Goal: Navigation & Orientation: Find specific page/section

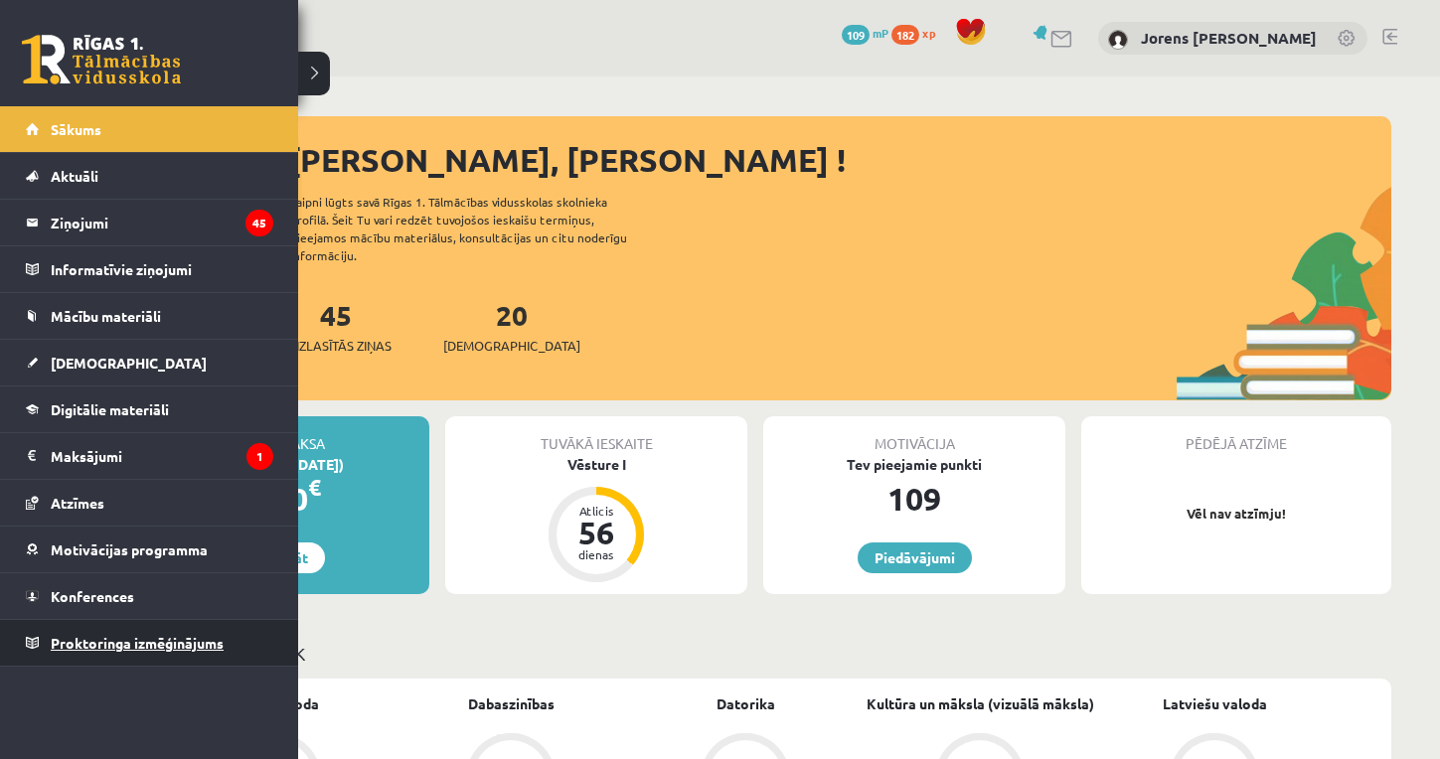
click at [93, 643] on span "Proktoringa izmēģinājums" at bounding box center [137, 643] width 173 height 18
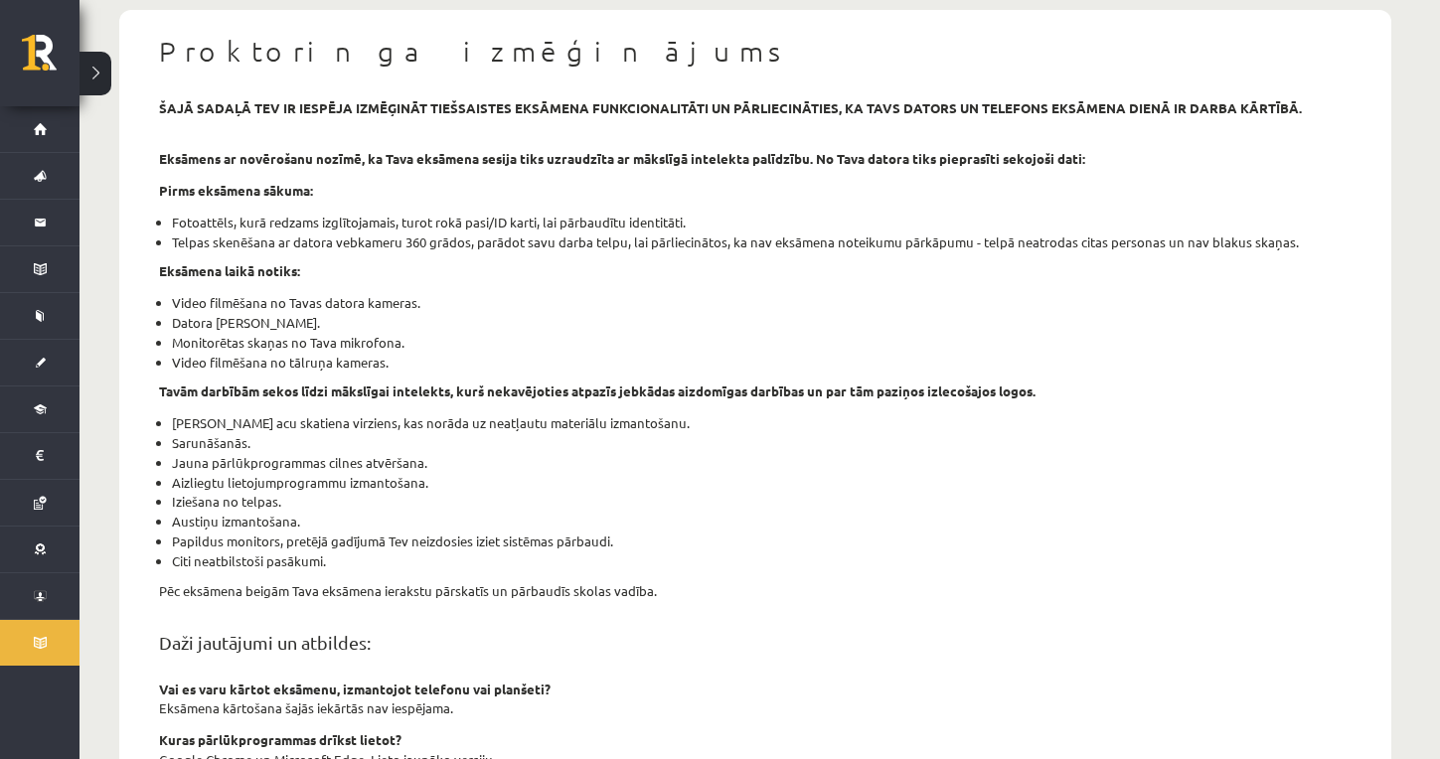
scroll to position [171, 0]
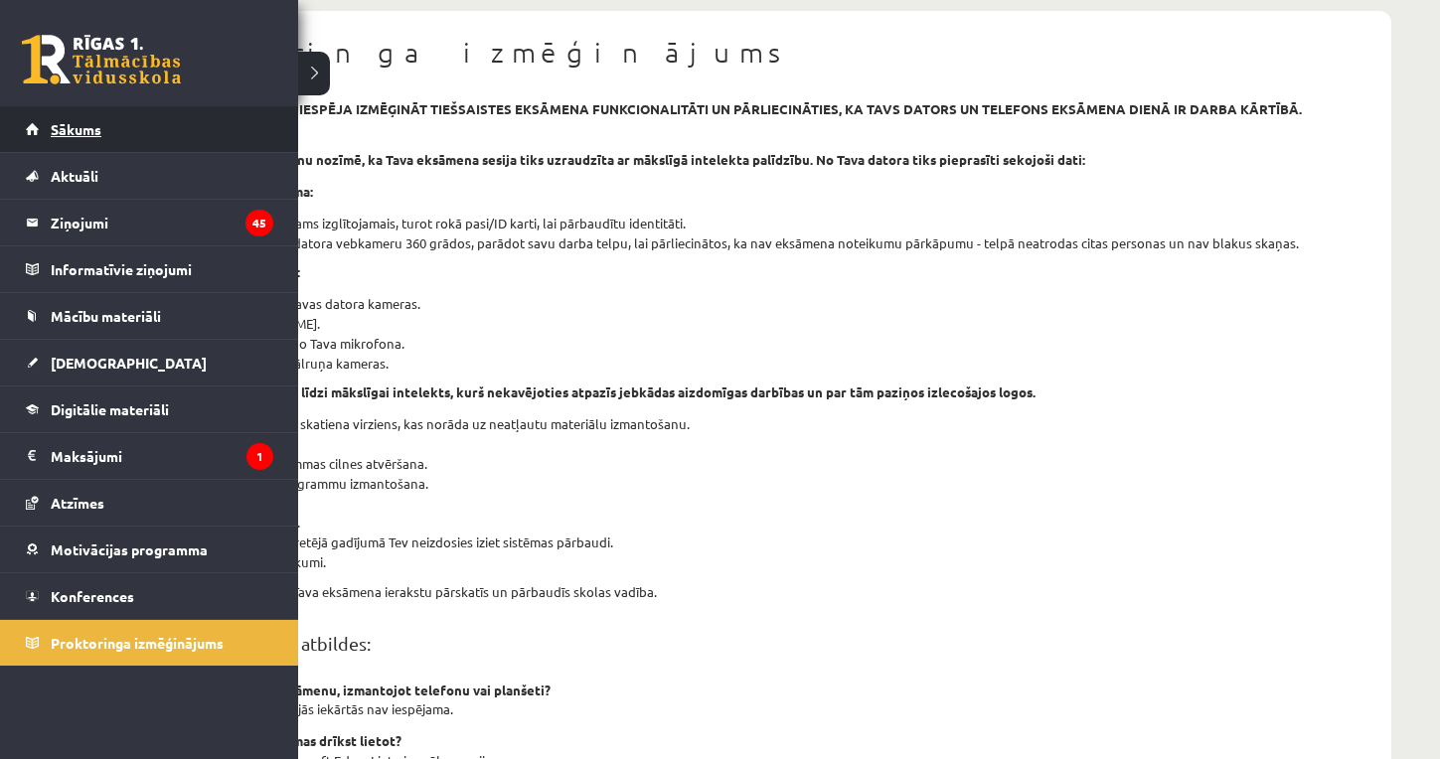
click at [91, 119] on link "Sākums" at bounding box center [149, 129] width 247 height 46
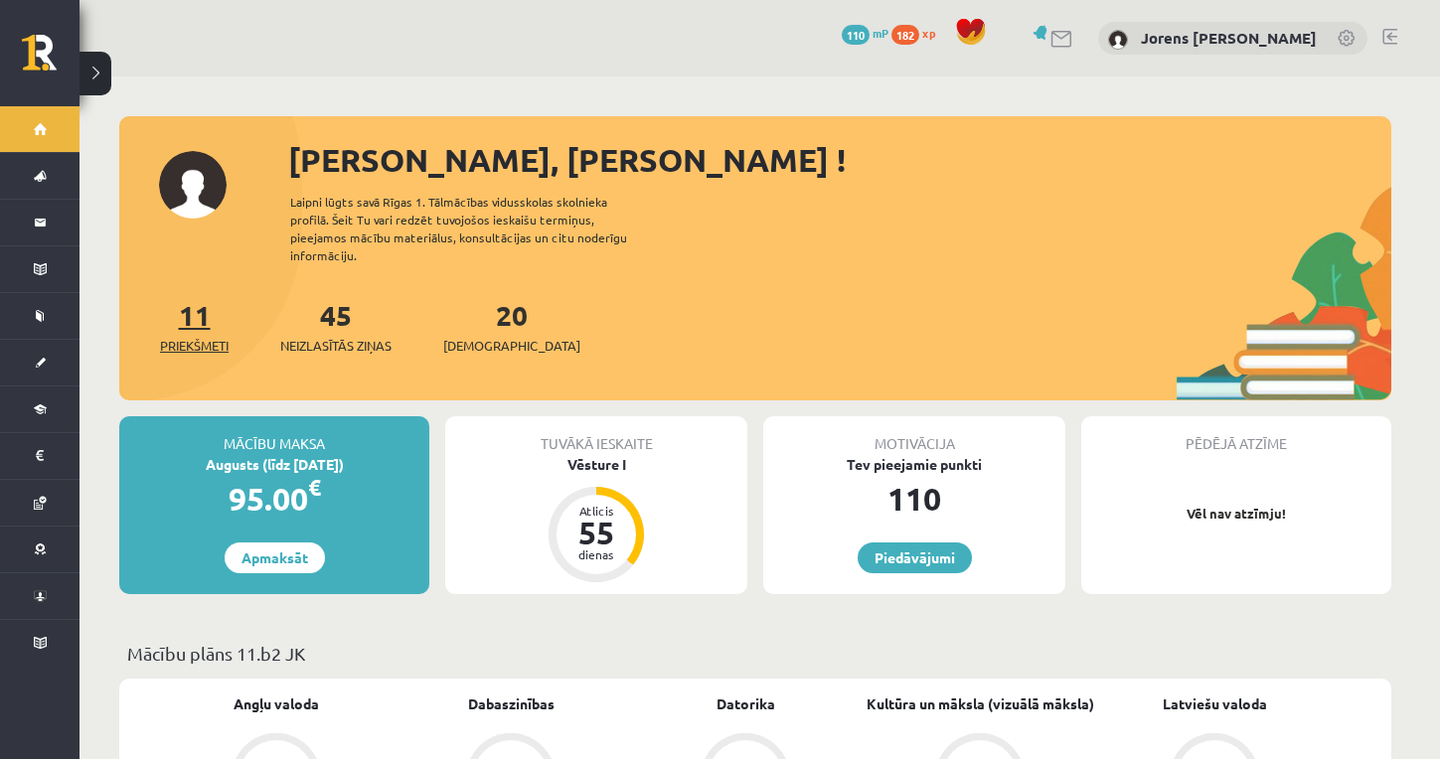
click at [201, 336] on span "Priekšmeti" at bounding box center [194, 346] width 69 height 20
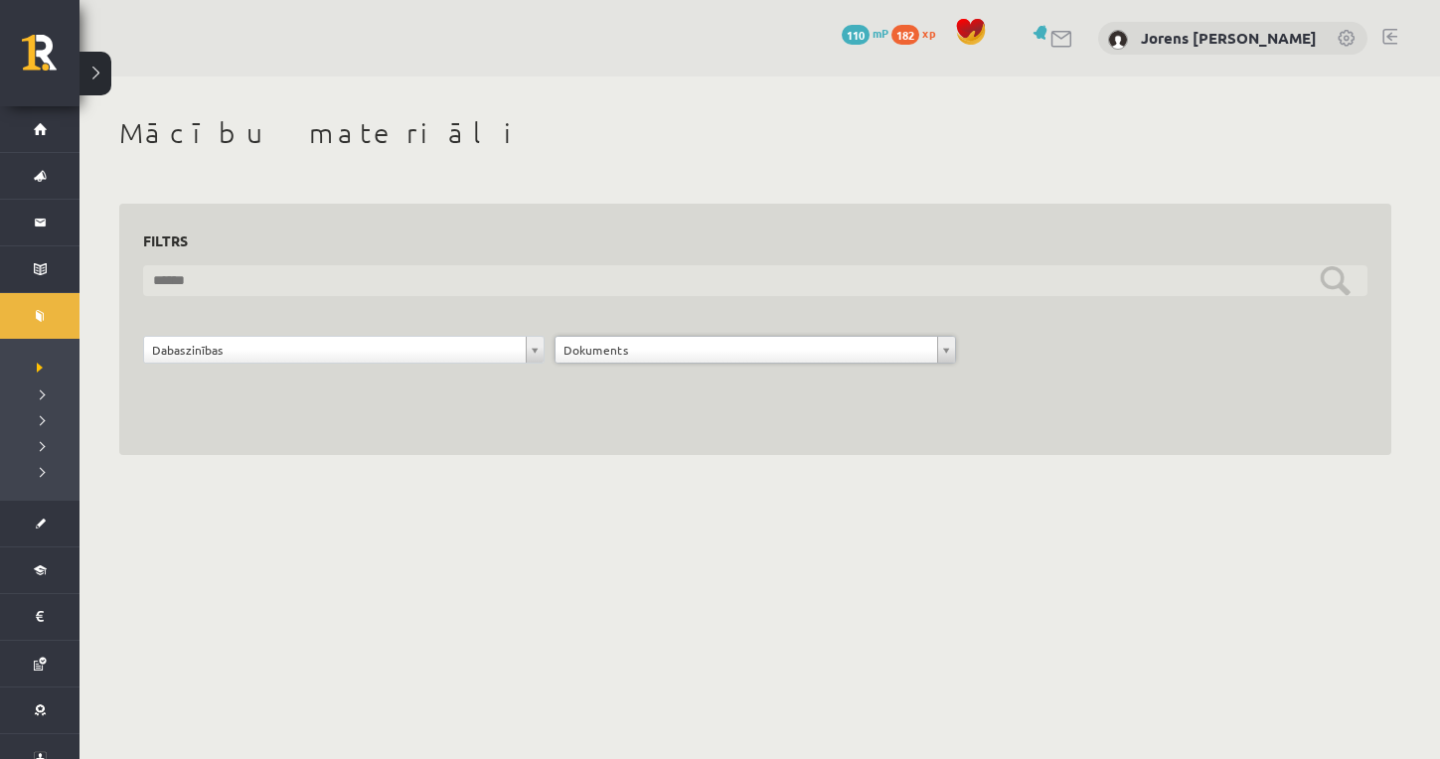
click at [404, 287] on input "text" at bounding box center [755, 280] width 1224 height 31
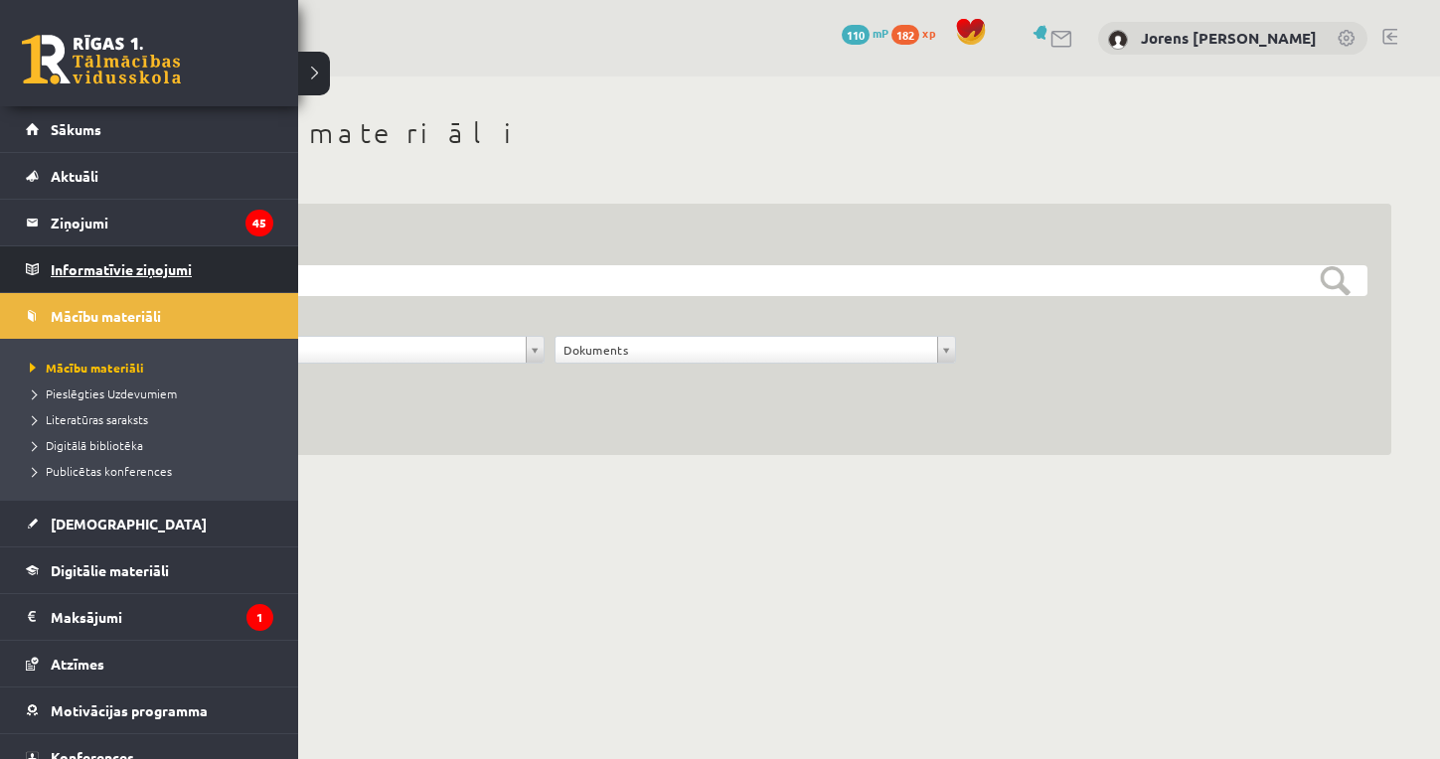
click at [45, 265] on link "Informatīvie ziņojumi 0" at bounding box center [149, 269] width 247 height 46
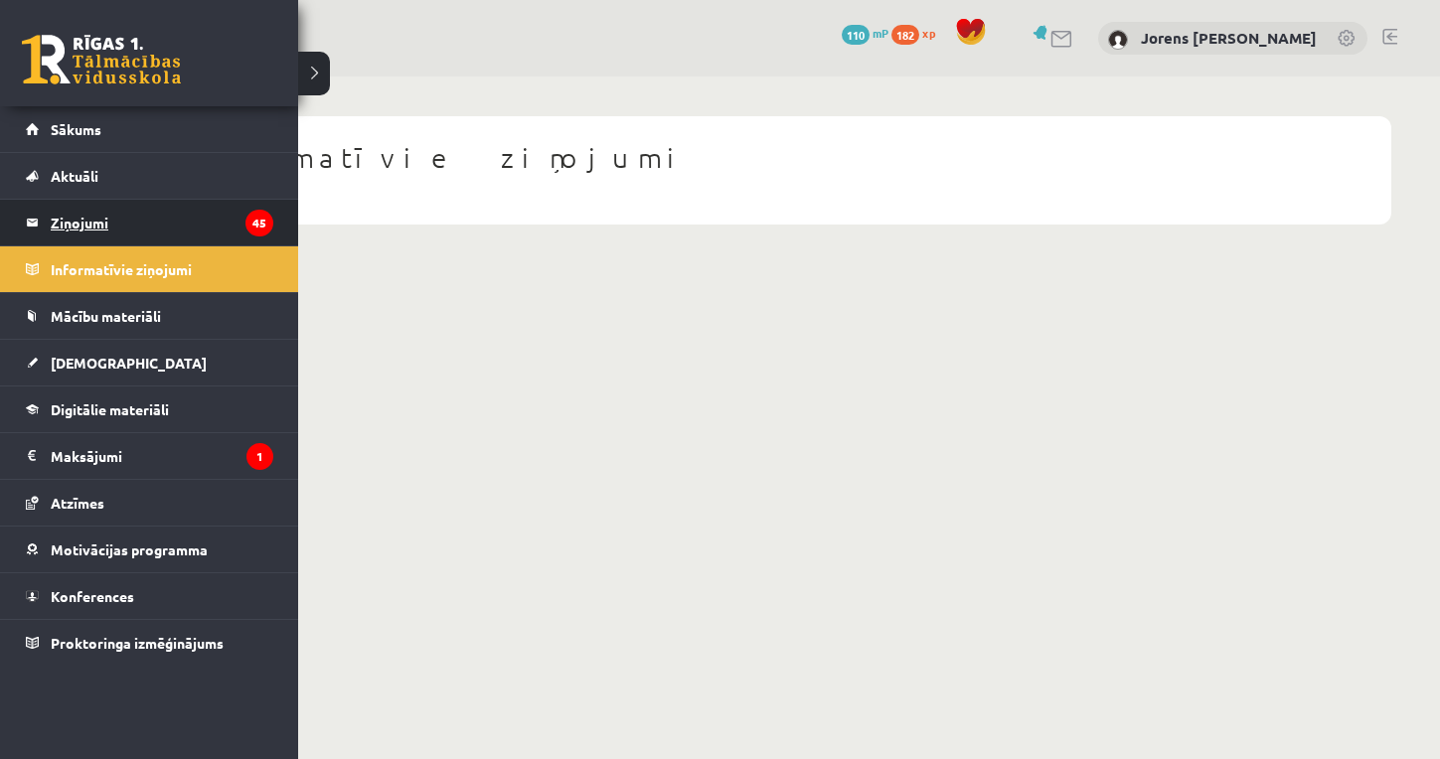
click at [74, 217] on legend "Ziņojumi 45" at bounding box center [162, 223] width 223 height 46
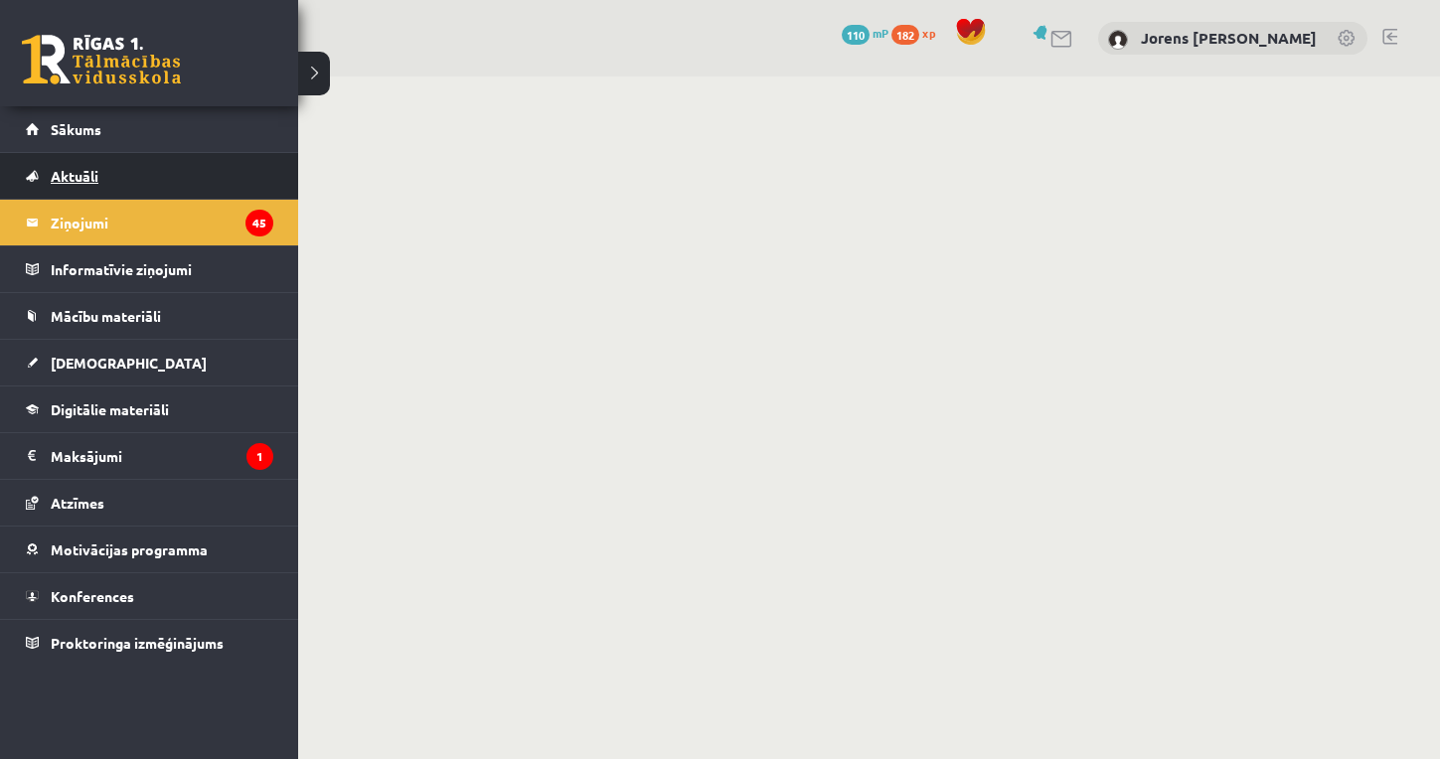
click at [98, 185] on link "Aktuāli" at bounding box center [149, 176] width 247 height 46
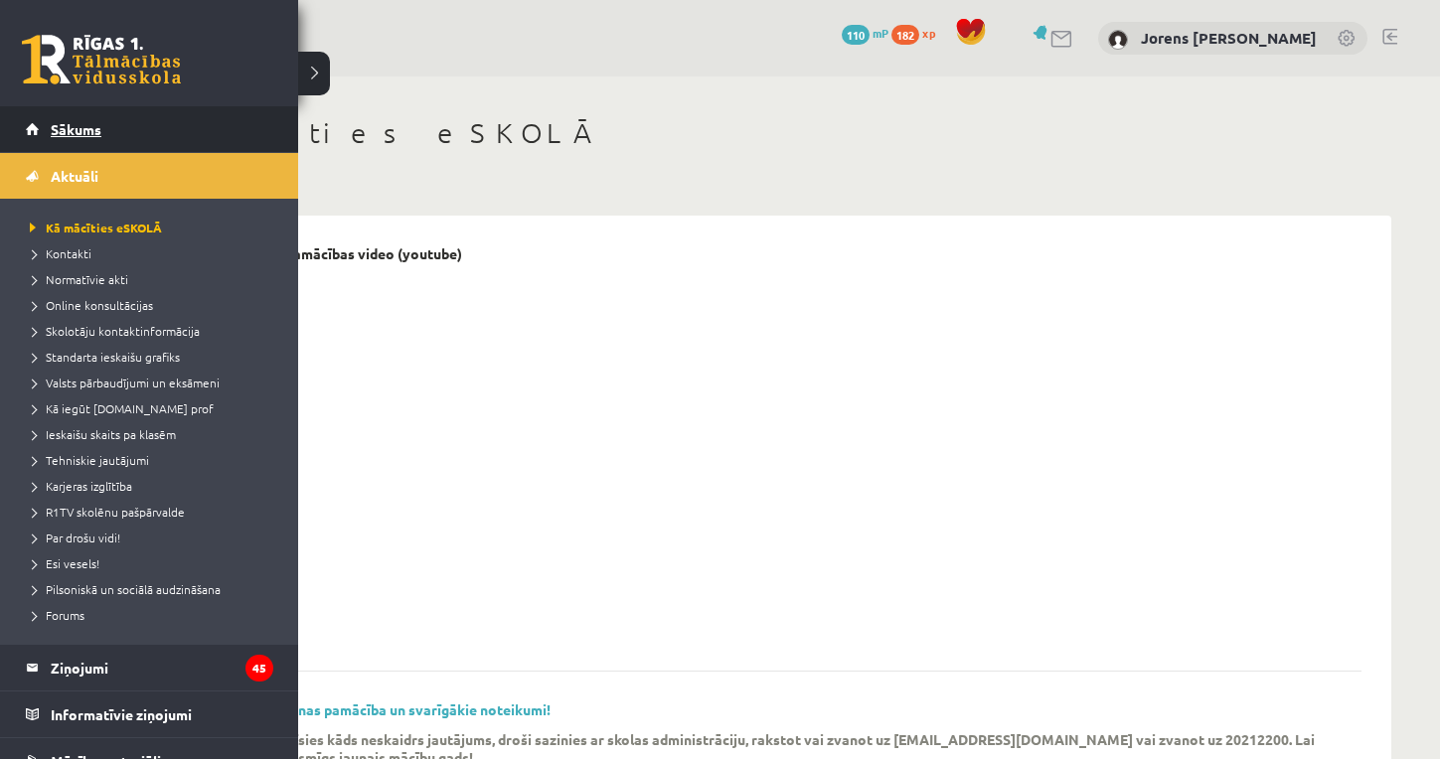
click at [40, 129] on link "Sākums" at bounding box center [149, 129] width 247 height 46
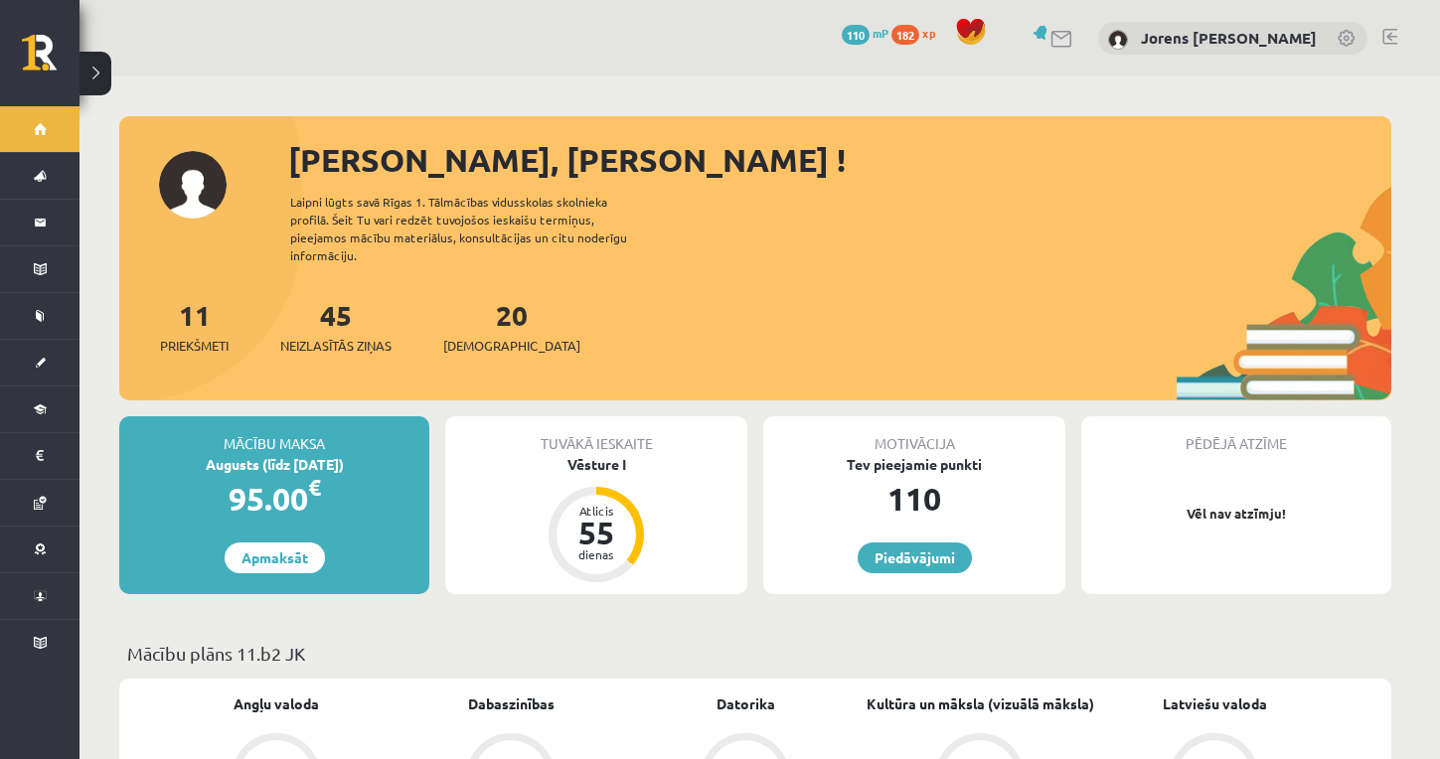
click at [982, 29] on span at bounding box center [971, 32] width 30 height 30
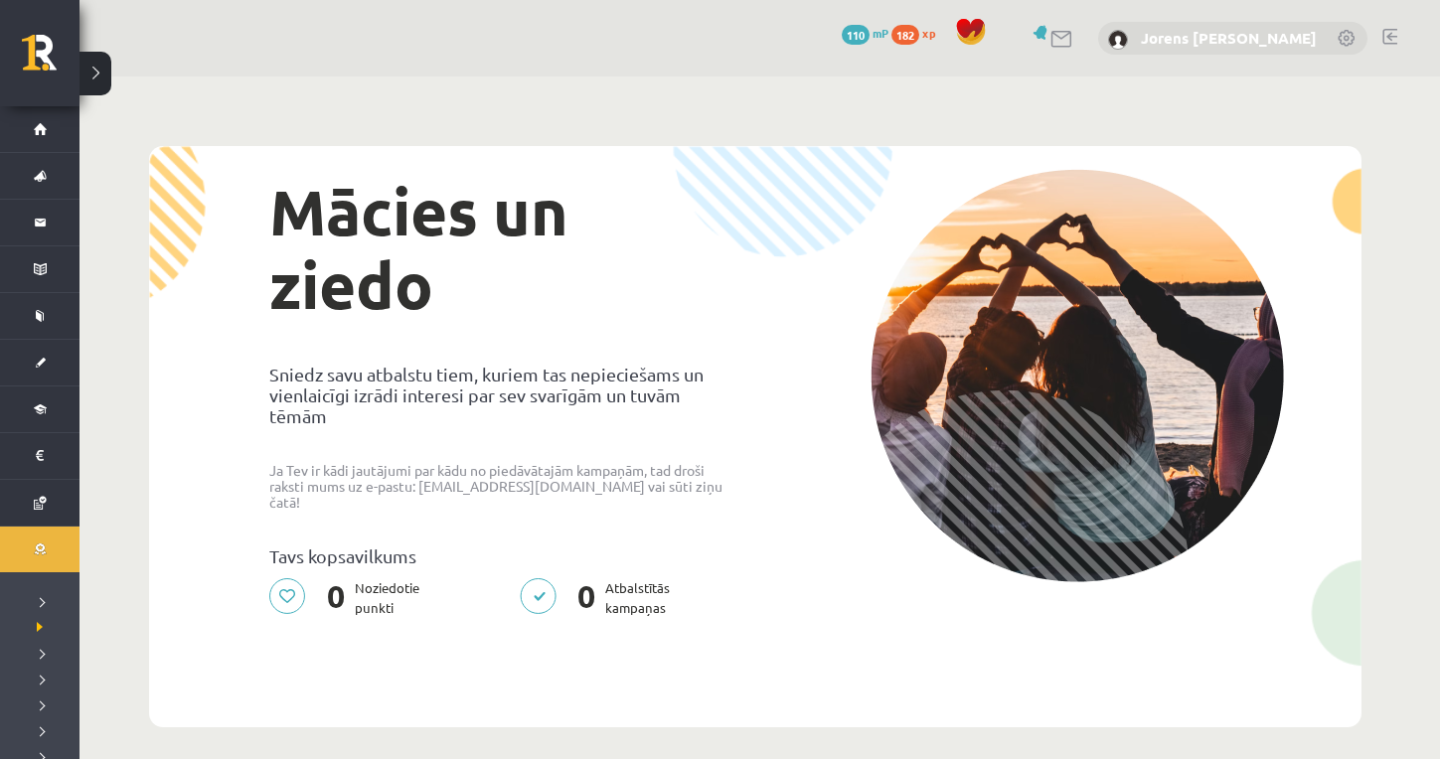
click at [1233, 36] on link "Jorens [PERSON_NAME]" at bounding box center [1229, 38] width 176 height 20
